Goal: Find specific page/section: Find specific page/section

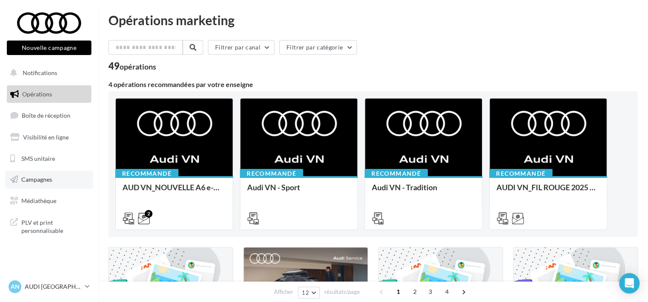
click at [55, 183] on link "Campagnes" at bounding box center [49, 180] width 88 height 18
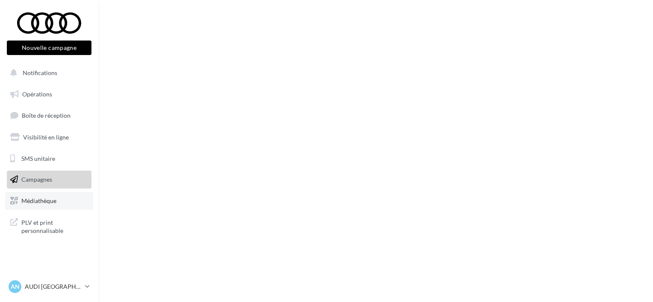
click at [36, 197] on link "Médiathèque" at bounding box center [49, 201] width 88 height 18
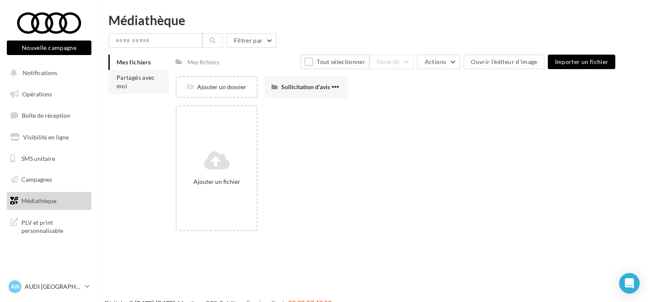
click at [135, 80] on span "Partagés avec moi" at bounding box center [136, 82] width 38 height 16
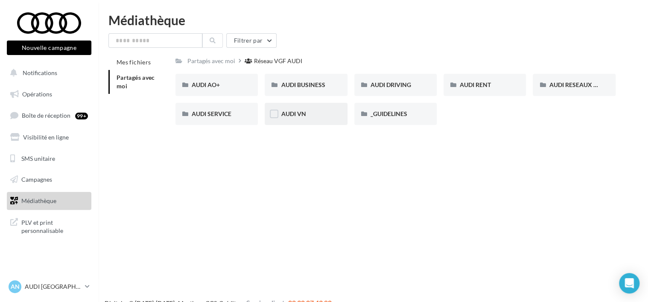
click at [321, 112] on div "AUDI VN" at bounding box center [306, 114] width 50 height 9
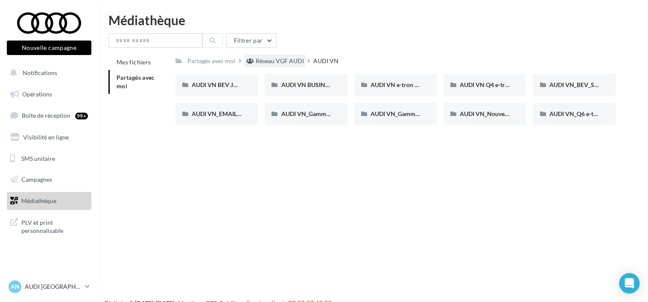
click at [283, 60] on div "Réseau VGF AUDI" at bounding box center [280, 61] width 48 height 9
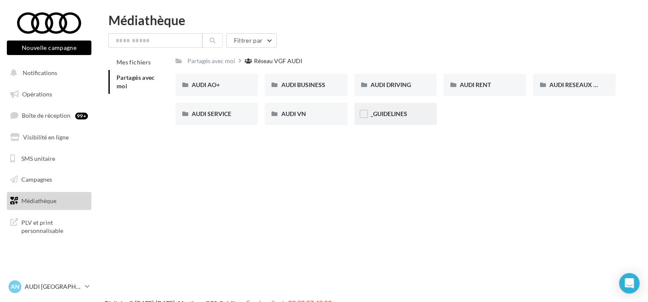
click at [387, 112] on span "_GUIDELINES" at bounding box center [389, 113] width 37 height 7
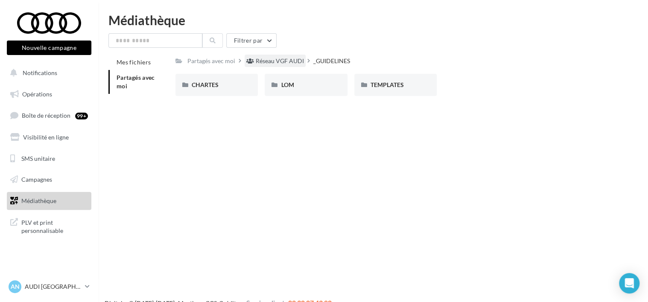
click at [290, 62] on div "Réseau VGF AUDI" at bounding box center [280, 61] width 48 height 9
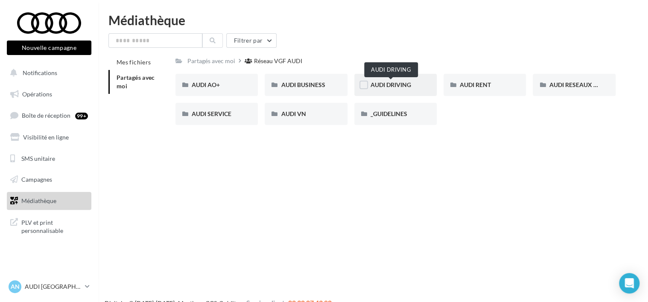
click at [388, 86] on span "AUDI DRIVING" at bounding box center [391, 84] width 41 height 7
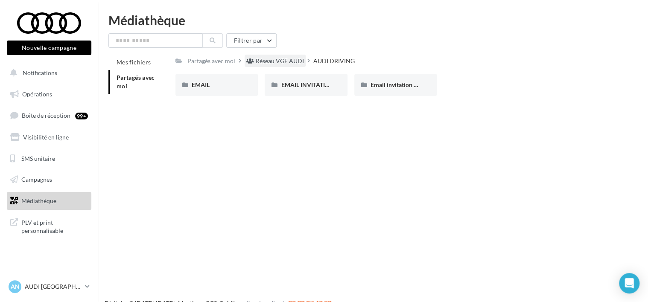
click at [287, 65] on div "Réseau VGF AUDI" at bounding box center [280, 61] width 48 height 9
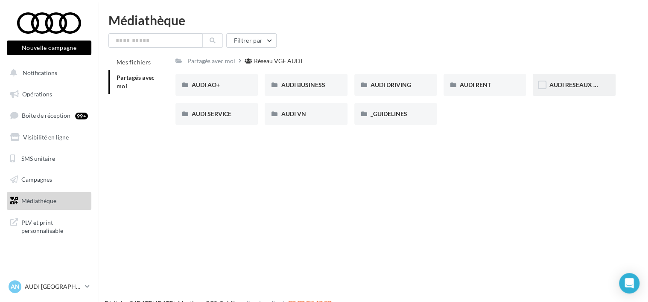
click at [559, 81] on div "AUDI RESEAUX SOCIAUX" at bounding box center [574, 85] width 50 height 9
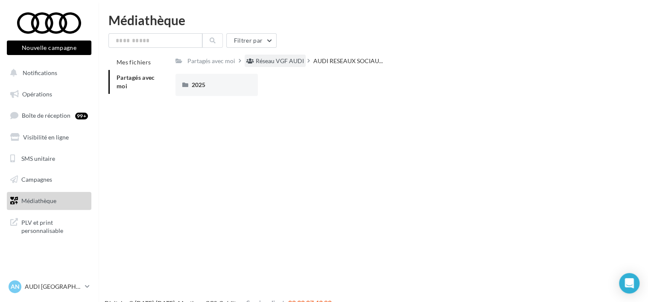
click at [277, 63] on div "Réseau VGF AUDI" at bounding box center [280, 61] width 48 height 9
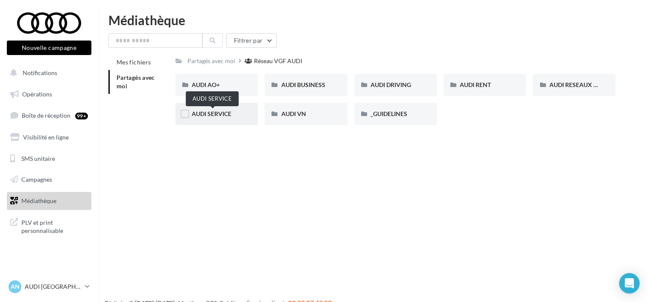
click at [227, 111] on span "AUDI SERVICE" at bounding box center [212, 113] width 40 height 7
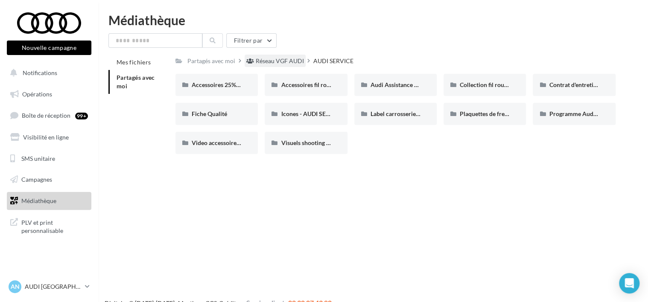
click at [287, 60] on div "Réseau VGF AUDI" at bounding box center [280, 61] width 48 height 9
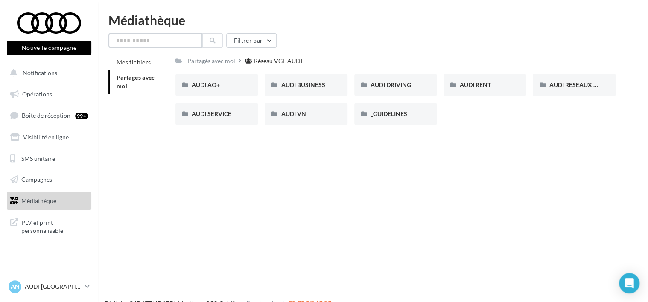
click at [139, 43] on input "text" at bounding box center [156, 40] width 94 height 15
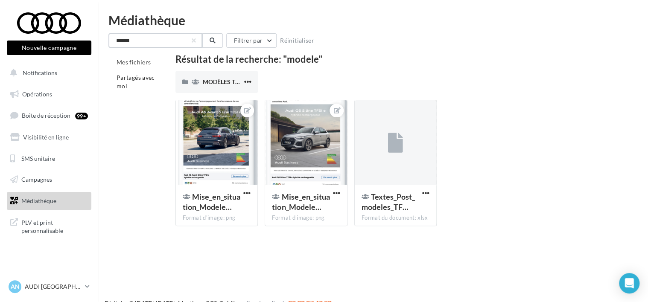
type input "******"
